Goal: Task Accomplishment & Management: Manage account settings

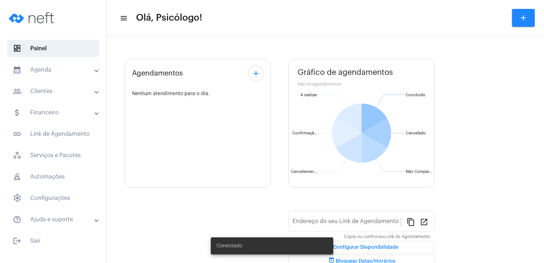
type input "[URL][DOMAIN_NAME]"
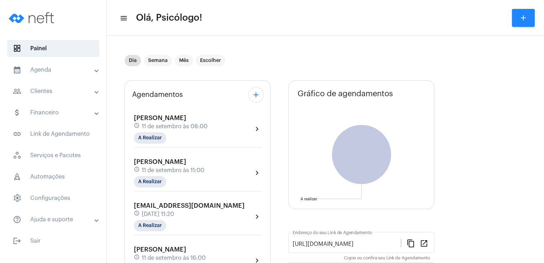
click at [165, 212] on span "[DATE] 11:20" at bounding box center [158, 214] width 32 height 6
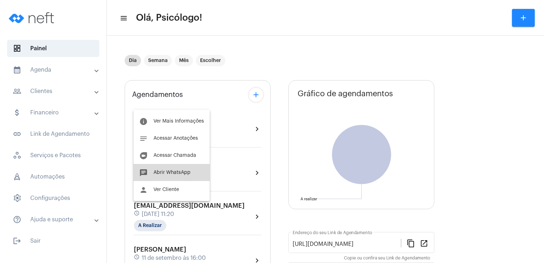
click at [177, 170] on span "Abrir WhatsApp" at bounding box center [171, 172] width 37 height 5
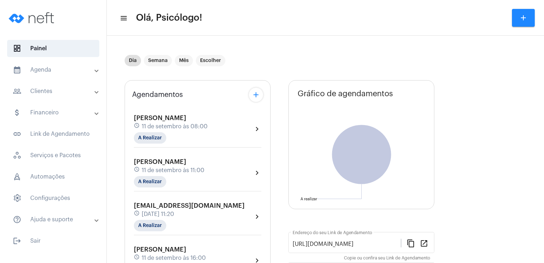
click at [172, 205] on span "[EMAIL_ADDRESS][DOMAIN_NAME]" at bounding box center [189, 205] width 111 height 6
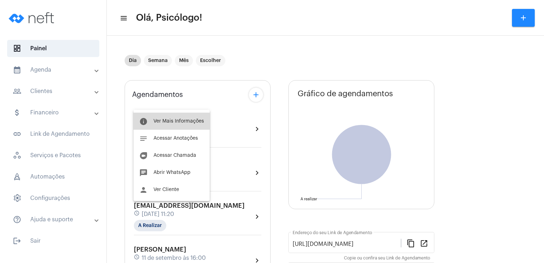
click at [176, 119] on span "Ver Mais Informações" at bounding box center [178, 120] width 51 height 5
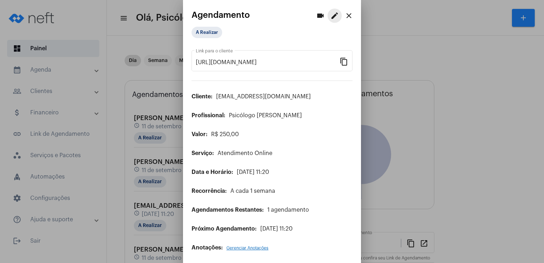
click at [330, 19] on mat-icon "edit" at bounding box center [334, 15] width 9 height 9
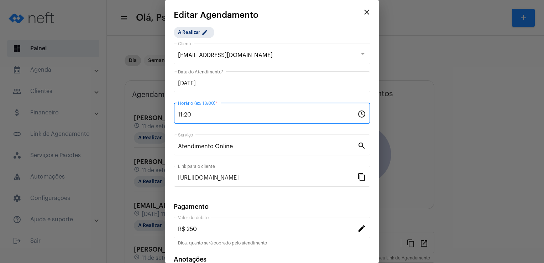
click at [189, 114] on input "11:20" at bounding box center [267, 114] width 179 height 6
type input "18:00"
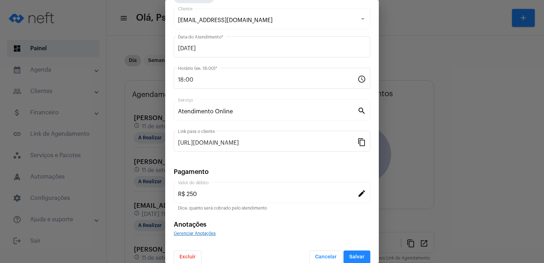
scroll to position [43, 0]
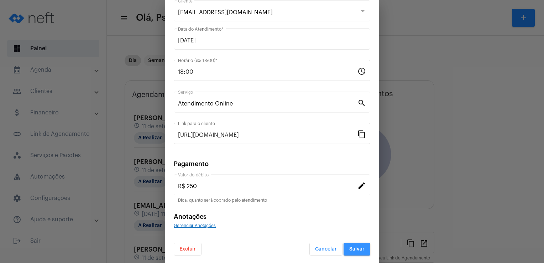
click at [350, 249] on span "Salvar" at bounding box center [356, 248] width 15 height 5
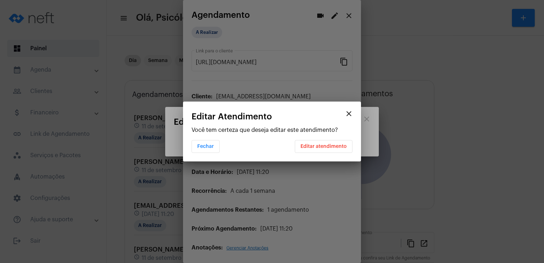
scroll to position [0, 0]
click at [322, 149] on button "Editar atendimento" at bounding box center [324, 146] width 58 height 13
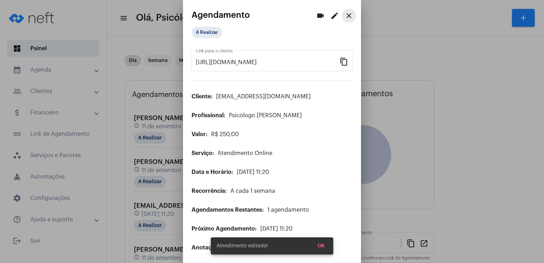
click at [344, 16] on mat-icon "close" at bounding box center [348, 15] width 9 height 9
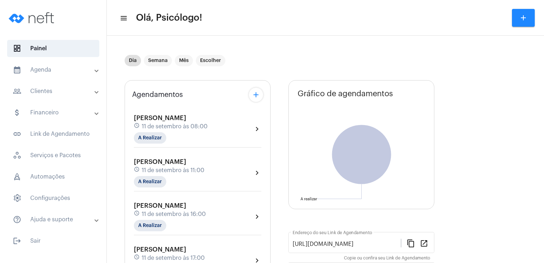
click at [118, 178] on div "Dia Semana Mês Escolher Agendamentos add [PERSON_NAME] schedule [DATE] 08:00 A …" at bounding box center [325, 214] width 430 height 350
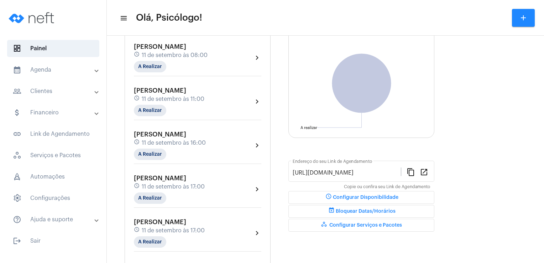
scroll to position [85, 0]
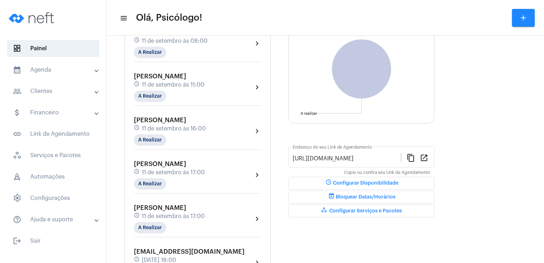
click at [158, 207] on span "[PERSON_NAME]" at bounding box center [160, 207] width 52 height 6
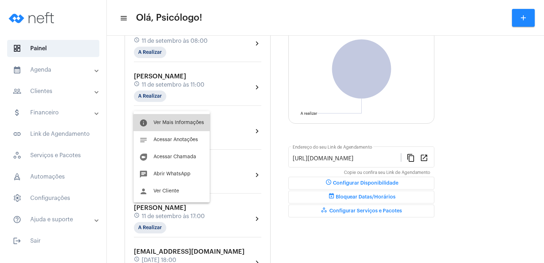
click at [177, 126] on button "info Ver Mais Informações" at bounding box center [171, 122] width 76 height 17
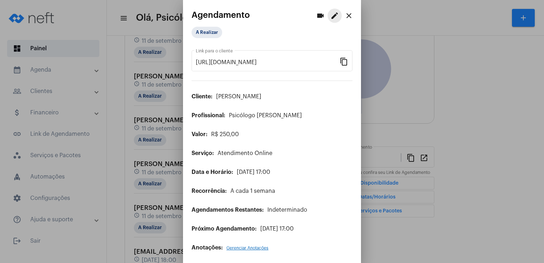
click at [330, 16] on mat-icon "edit" at bounding box center [334, 15] width 9 height 9
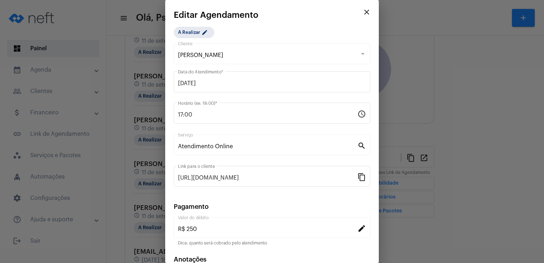
scroll to position [43, 0]
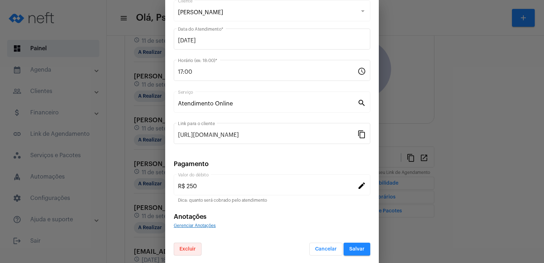
click at [188, 248] on span "Excluir" at bounding box center [187, 248] width 16 height 5
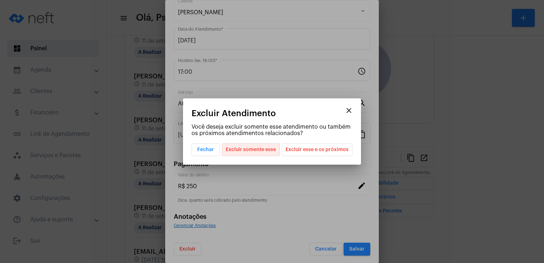
click at [246, 151] on span "Excluir somente esse" at bounding box center [251, 149] width 50 height 12
